Goal: Task Accomplishment & Management: Use online tool/utility

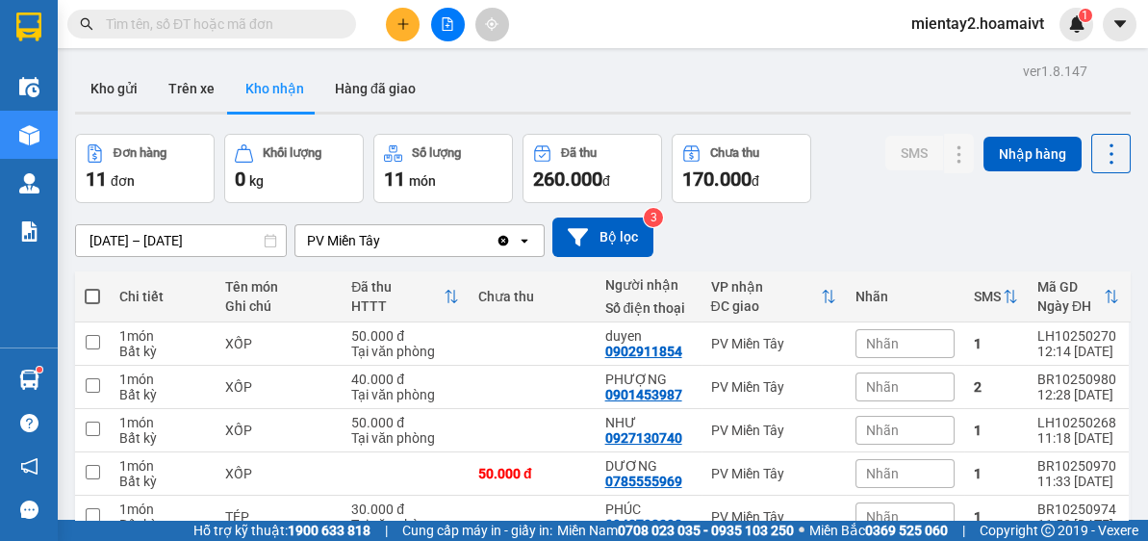
click at [117, 91] on button "Kho gửi" at bounding box center [114, 88] width 78 height 46
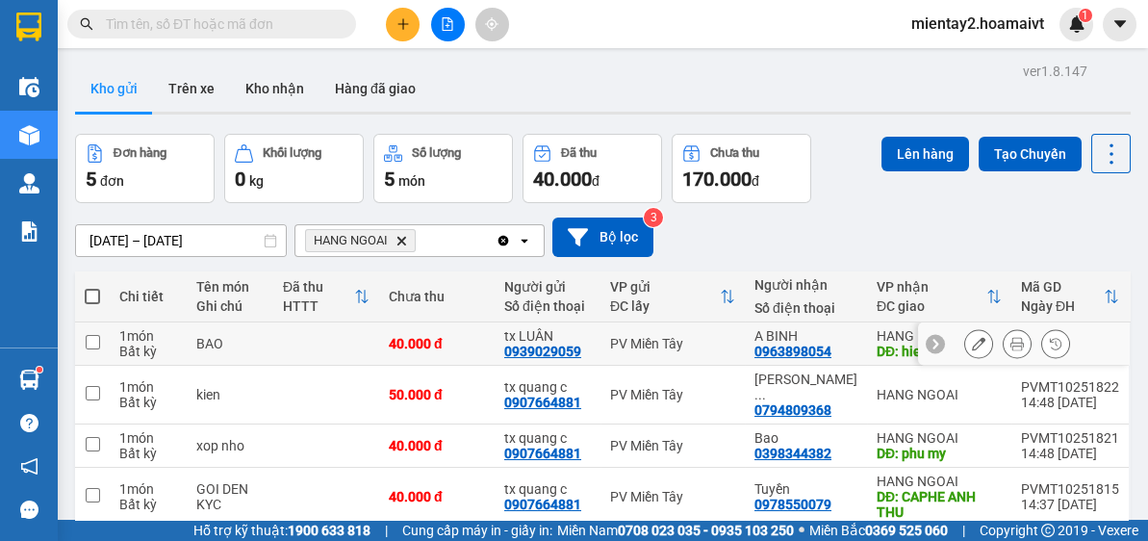
scroll to position [113, 0]
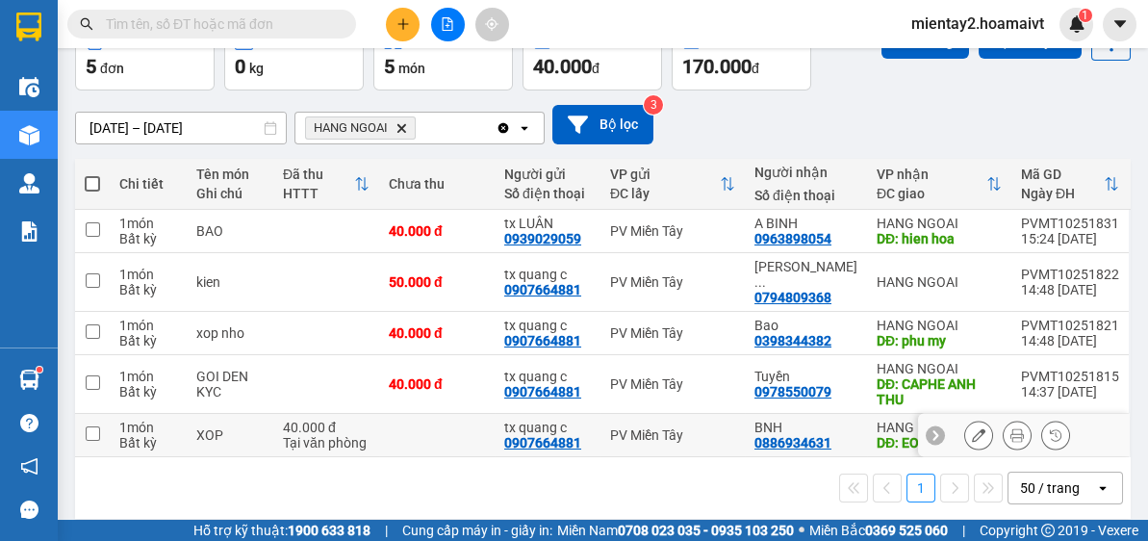
click at [448, 417] on td at bounding box center [436, 435] width 115 height 43
checkbox input "true"
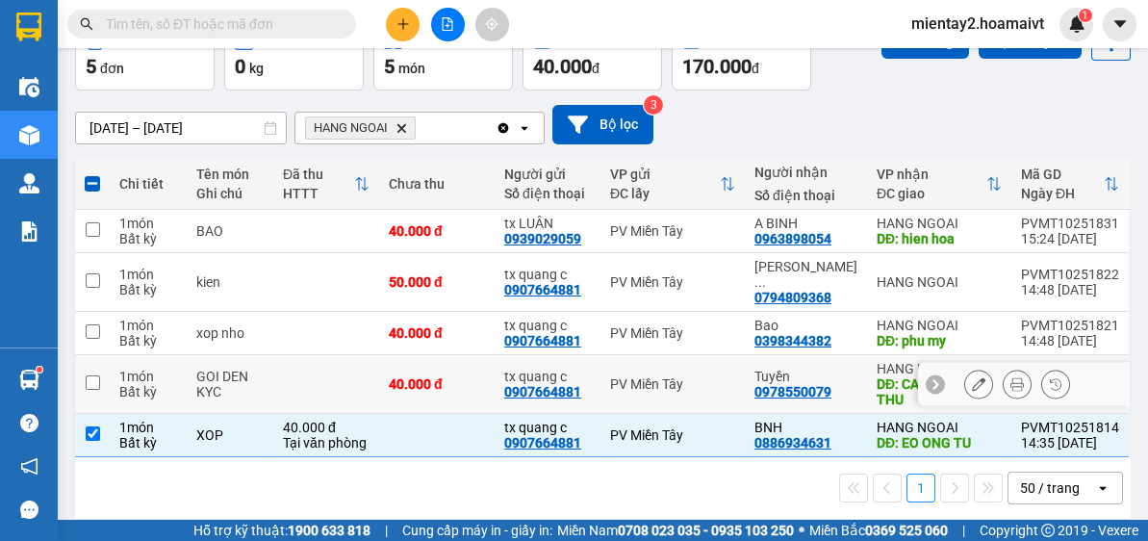
click at [462, 376] on div "40.000 đ" at bounding box center [437, 383] width 96 height 15
checkbox input "true"
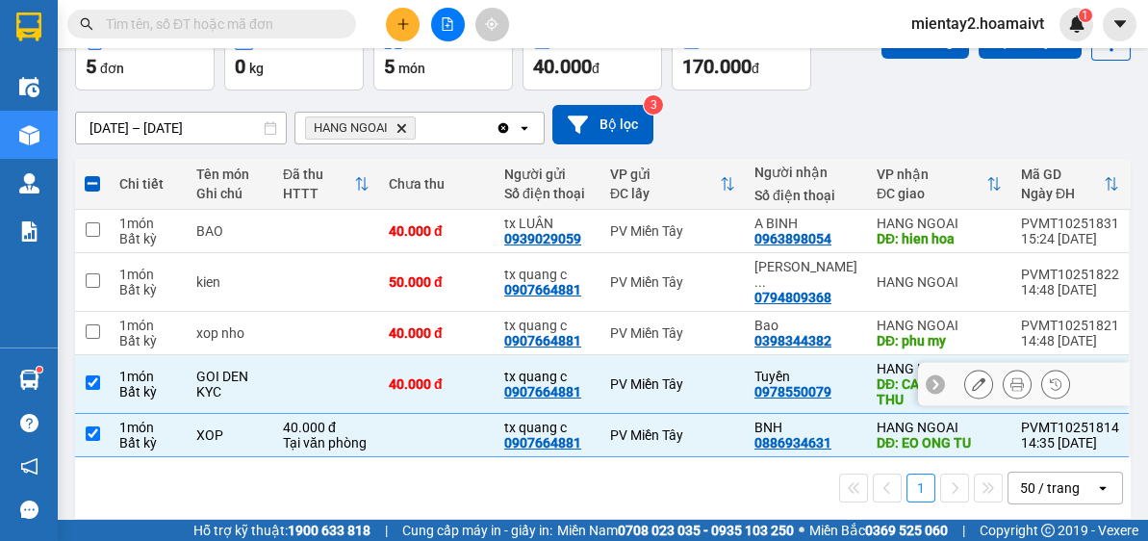
click at [484, 325] on div "40.000 đ" at bounding box center [437, 332] width 96 height 15
checkbox input "true"
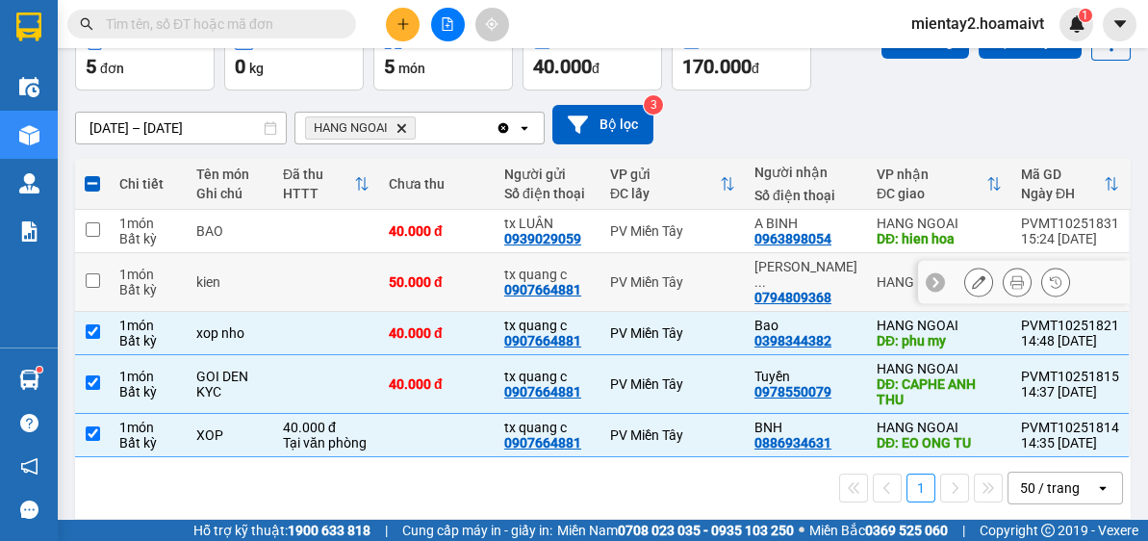
click at [485, 274] on div "50.000 đ" at bounding box center [437, 281] width 96 height 15
checkbox input "true"
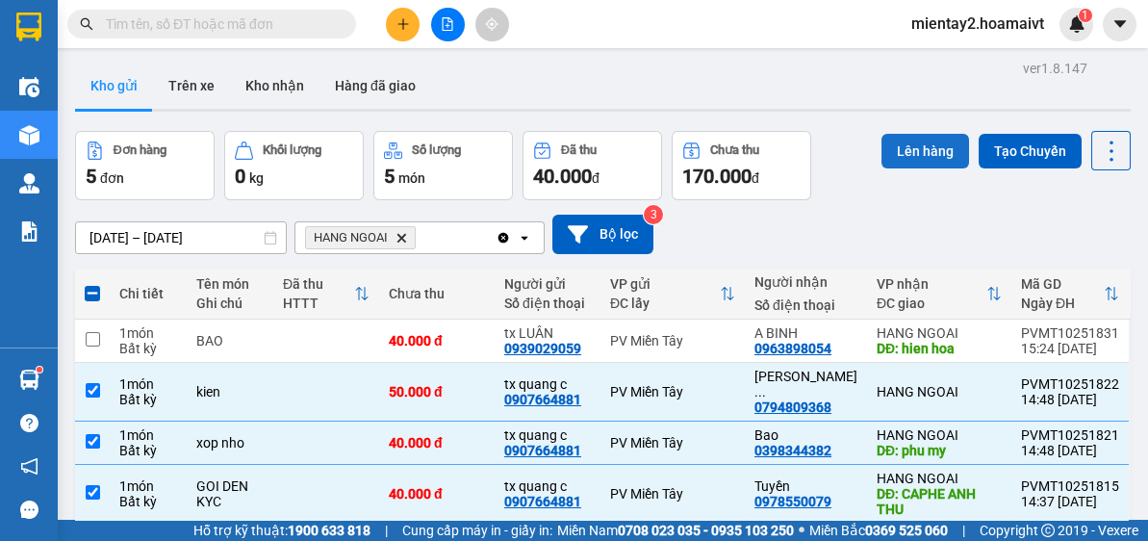
scroll to position [0, 0]
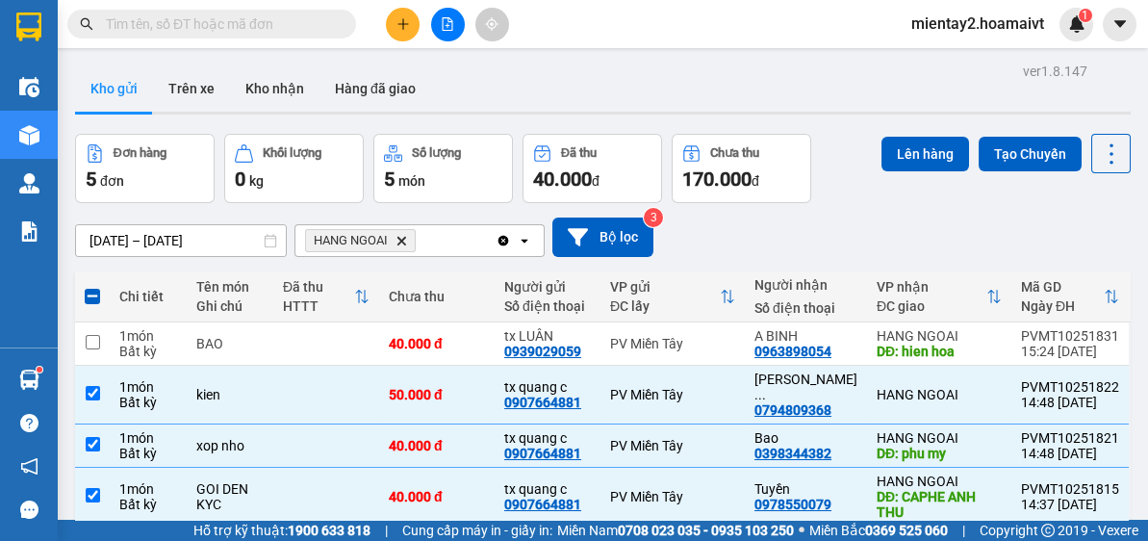
click at [951, 136] on div "Lên hàng Tạo Chuyến" at bounding box center [1006, 153] width 249 height 39
click at [924, 157] on button "Lên hàng" at bounding box center [926, 154] width 88 height 35
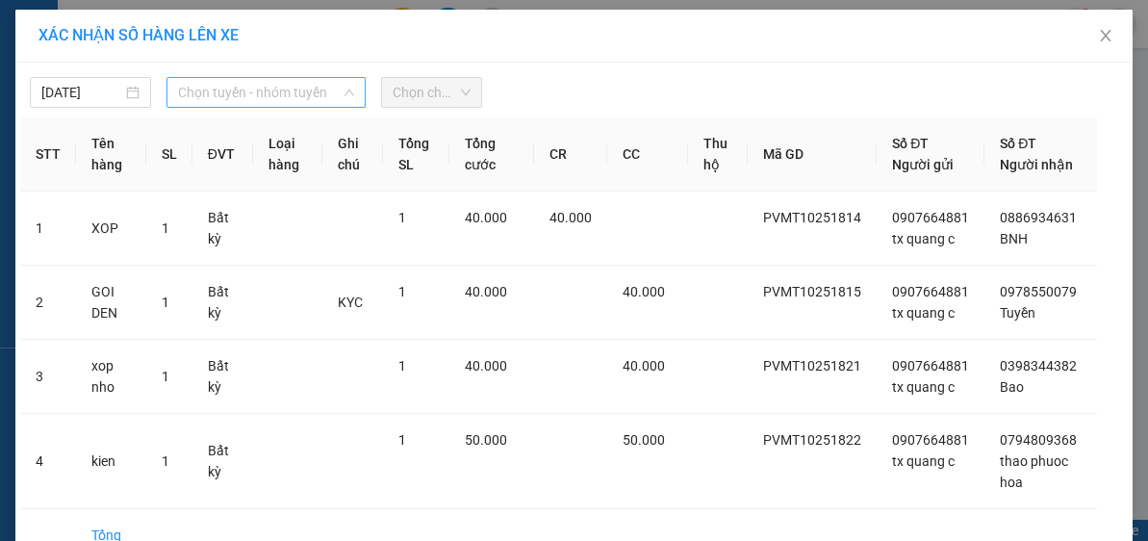
click at [241, 85] on span "Chọn tuyến - nhóm tuyến" at bounding box center [266, 92] width 176 height 29
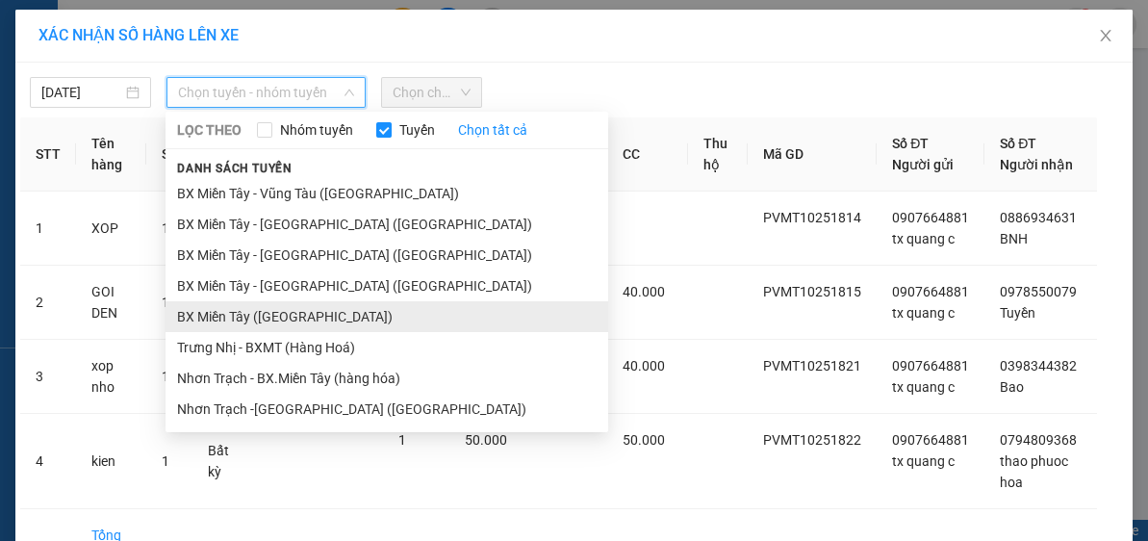
click at [260, 314] on li "BX Miền Tây ([GEOGRAPHIC_DATA])" at bounding box center [387, 316] width 443 height 31
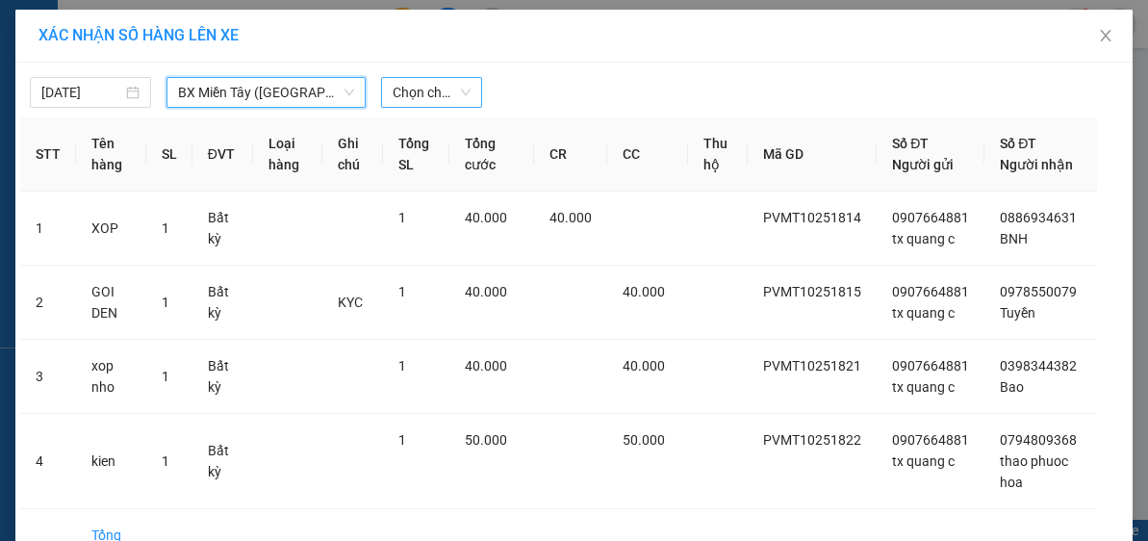
click at [453, 84] on span "Chọn chuyến" at bounding box center [432, 92] width 79 height 29
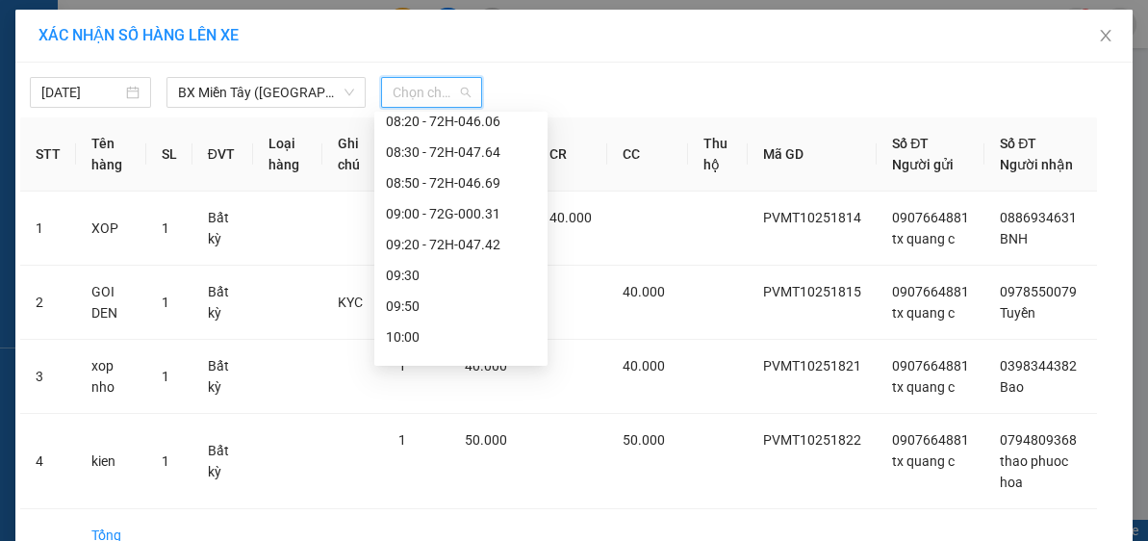
scroll to position [385, 0]
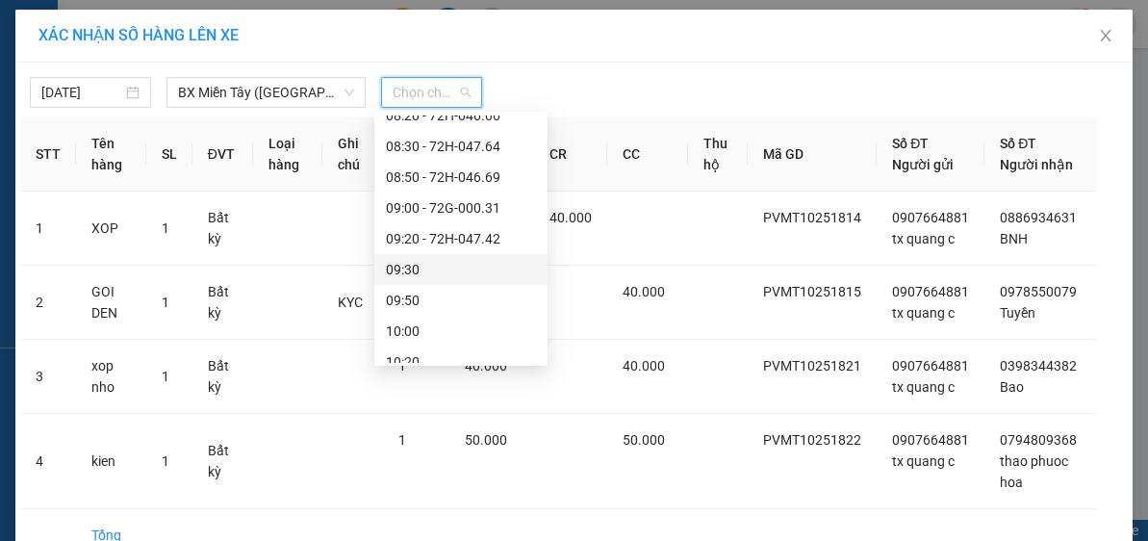
click at [443, 269] on div "09:30" at bounding box center [461, 269] width 150 height 21
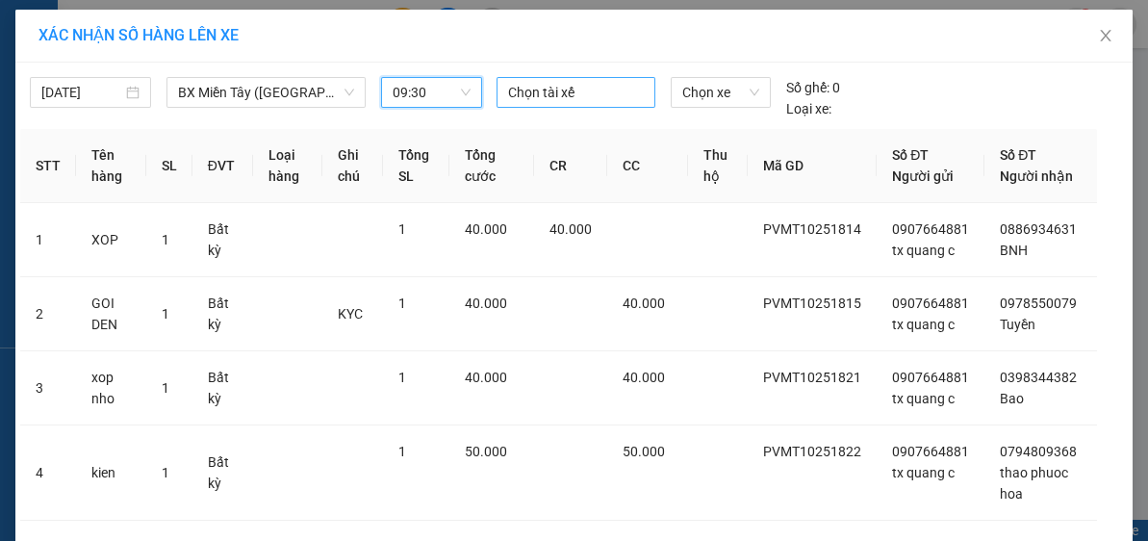
click at [579, 96] on div at bounding box center [575, 92] width 149 height 23
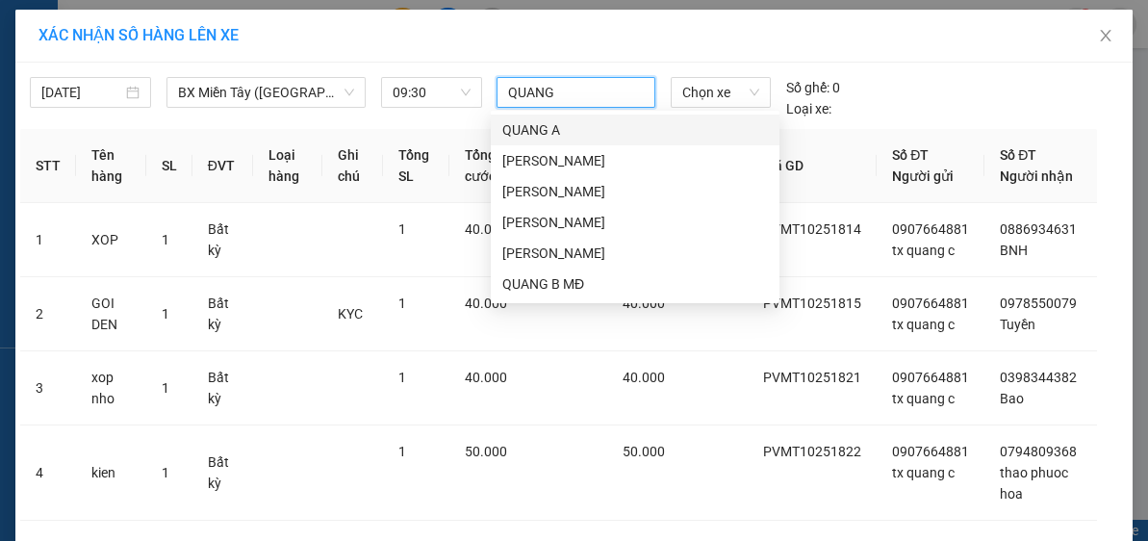
type input "[PERSON_NAME]"
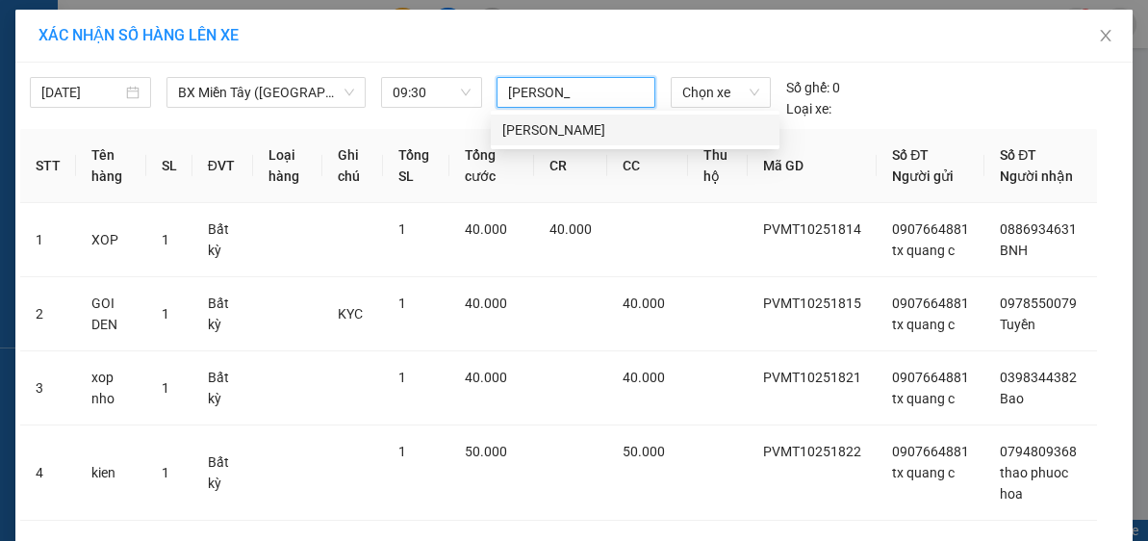
click at [542, 136] on div "[PERSON_NAME]" at bounding box center [635, 129] width 266 height 21
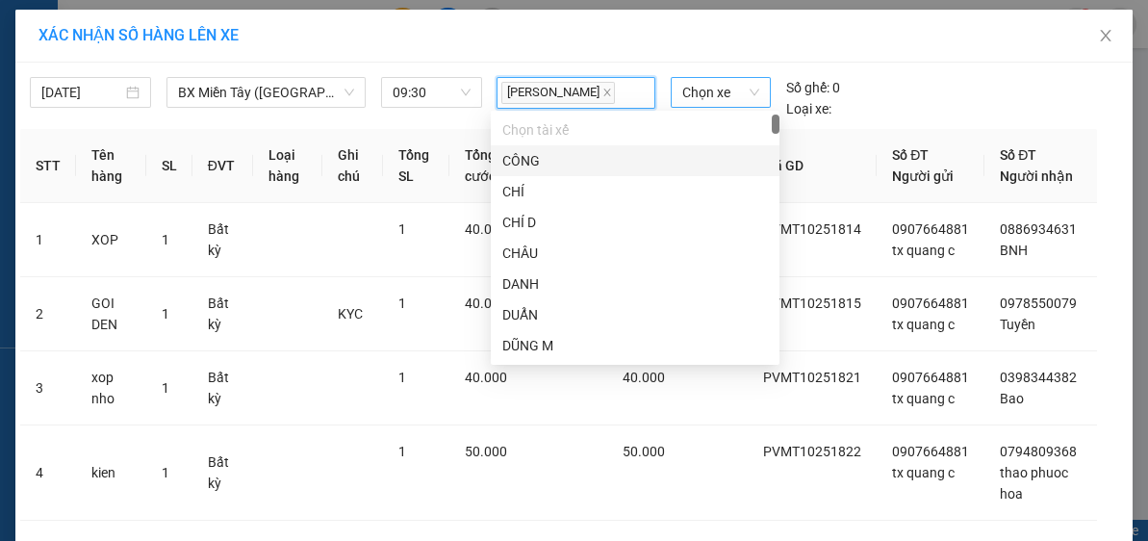
click at [724, 100] on span "Chọn xe" at bounding box center [720, 92] width 77 height 29
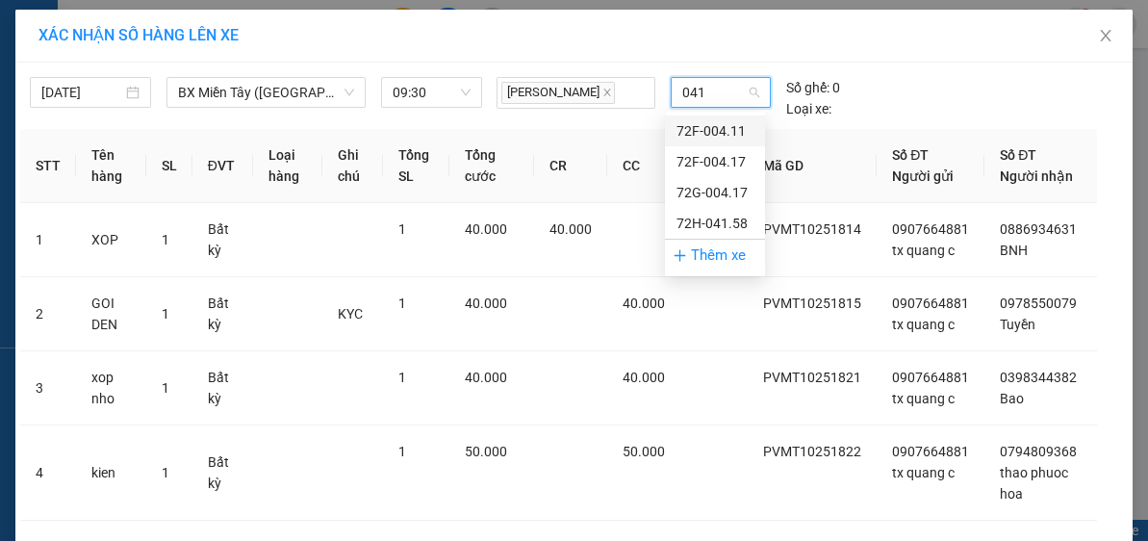
type input "0417"
click at [687, 162] on div "72G-004.17" at bounding box center [715, 161] width 77 height 21
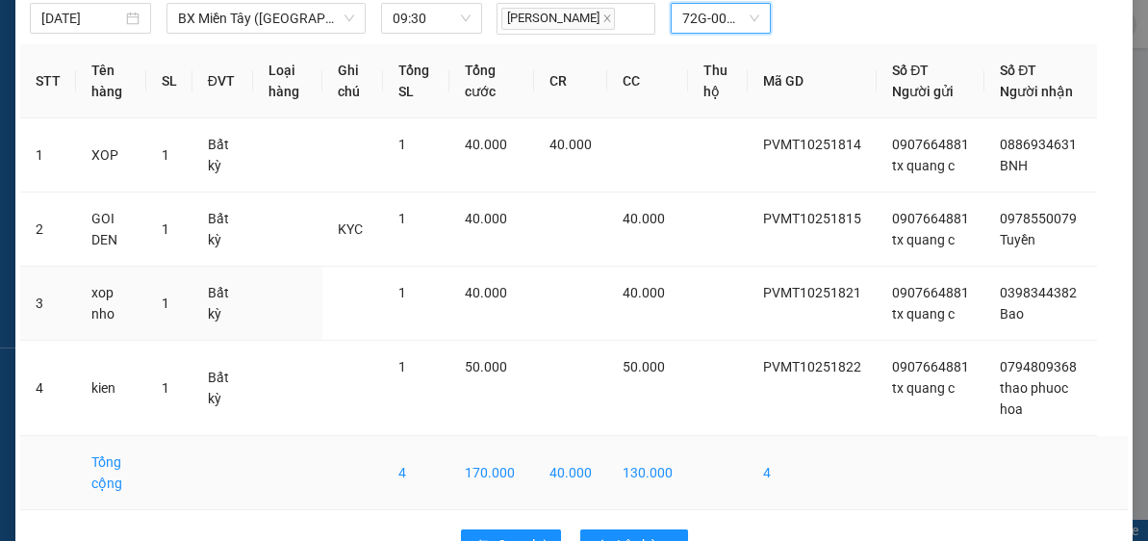
scroll to position [126, 0]
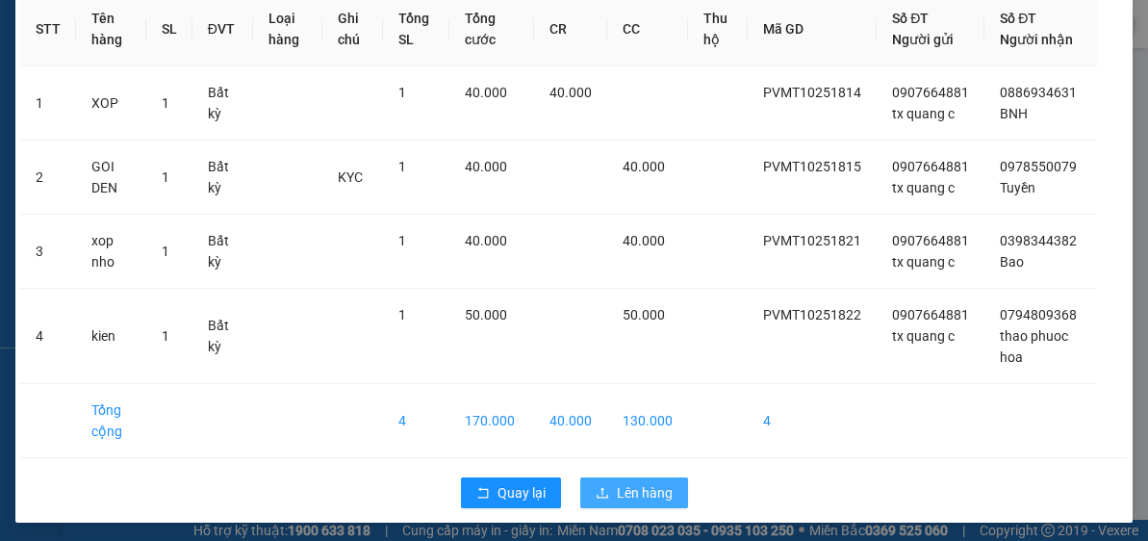
click at [618, 494] on span "Lên hàng" at bounding box center [645, 492] width 56 height 21
